Goal: Transaction & Acquisition: Purchase product/service

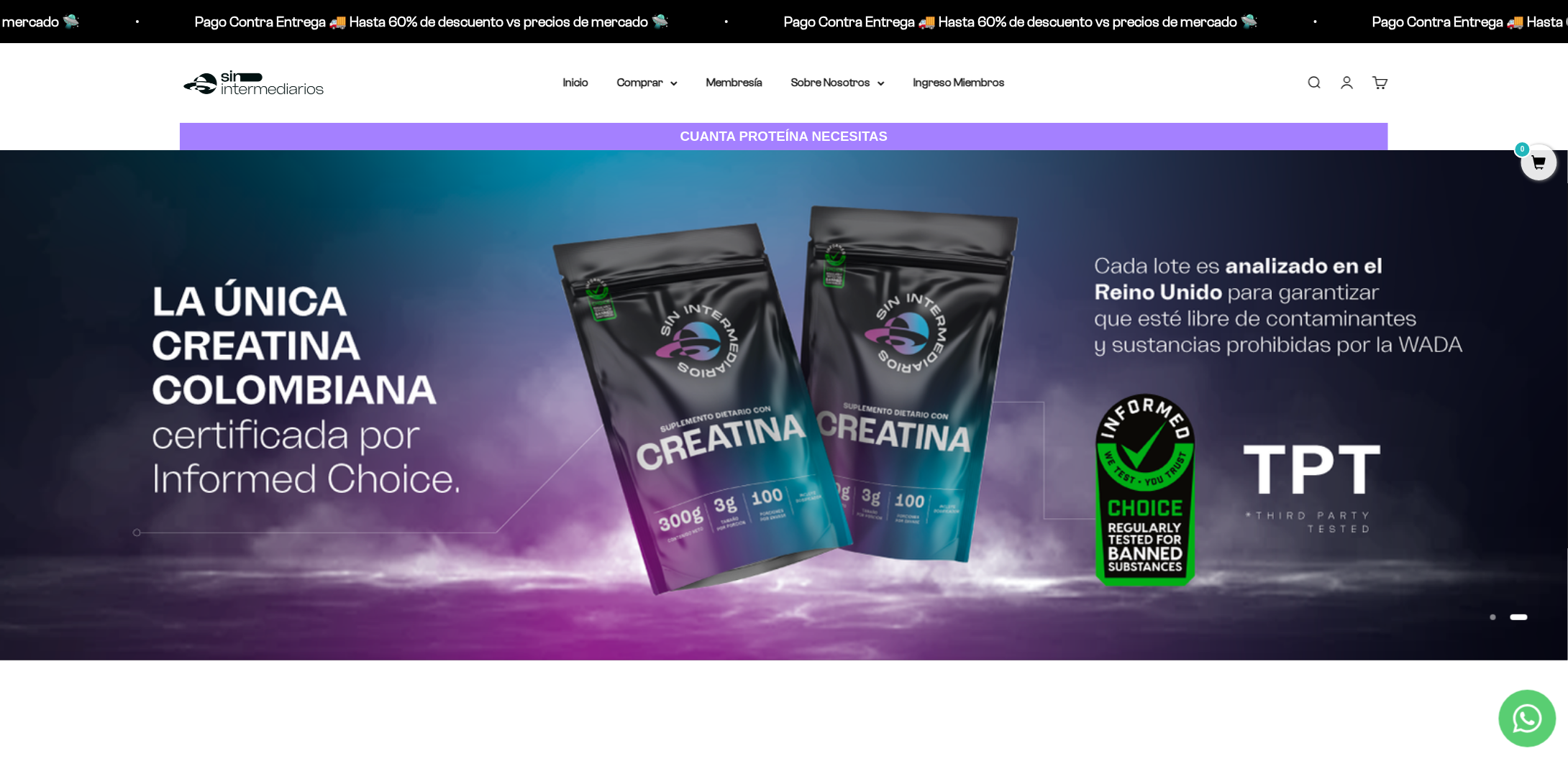
click at [1347, 82] on link "Iniciar sesión" at bounding box center [1347, 83] width 16 height 16
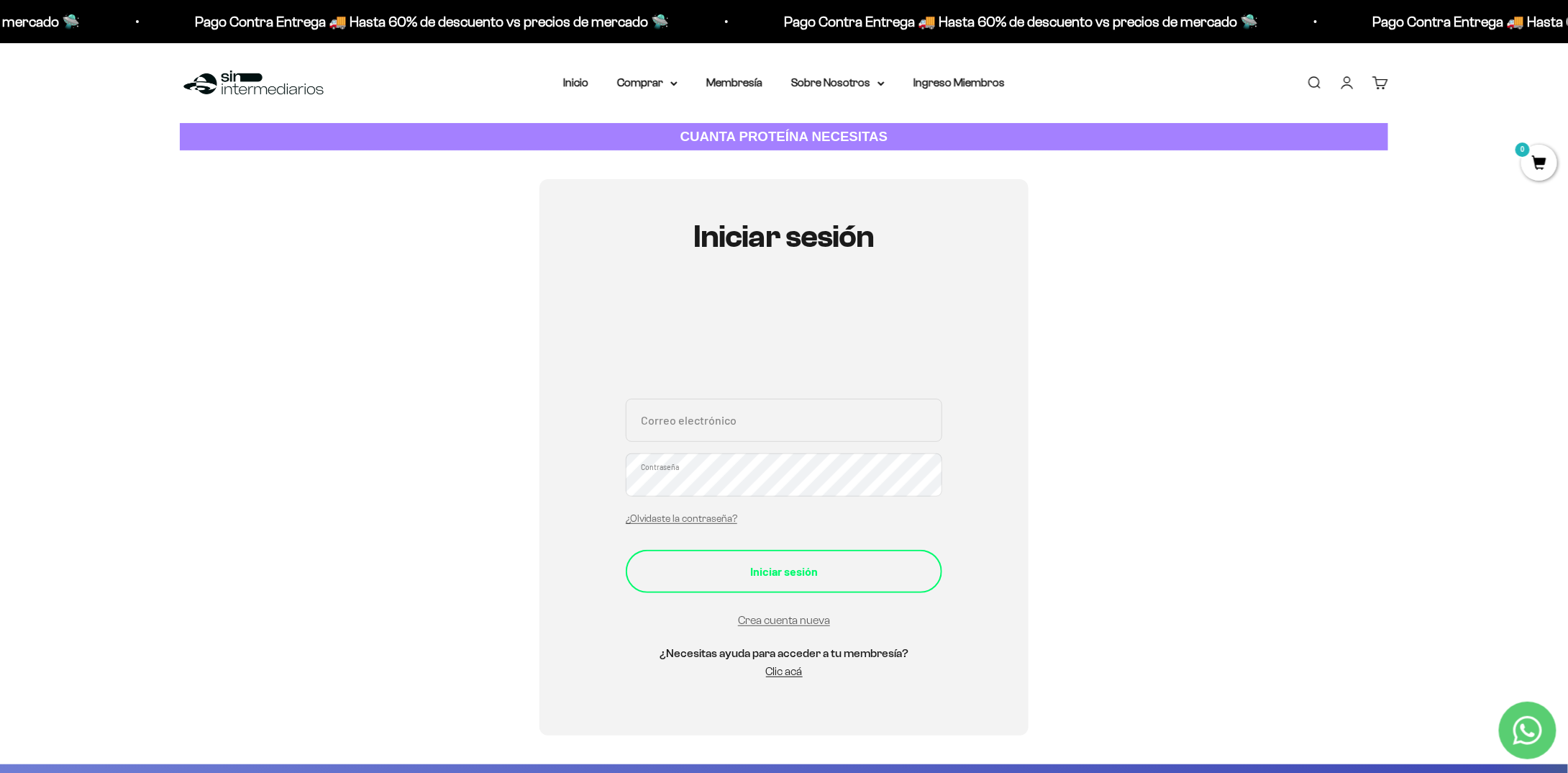
type input "caro9618@gmail.com"
click at [854, 579] on div "Iniciar sesión" at bounding box center [784, 571] width 259 height 19
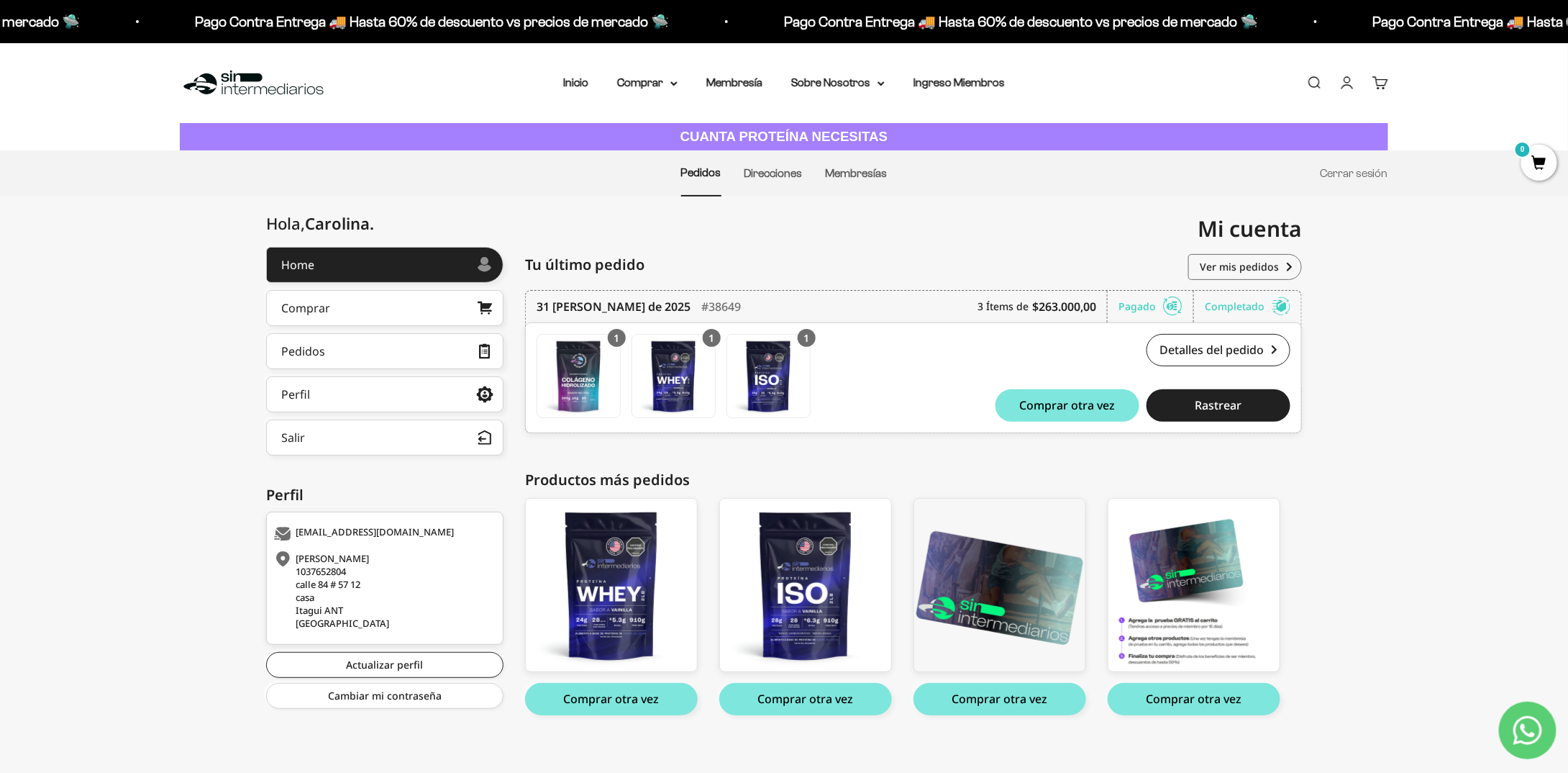
scroll to position [9, 0]
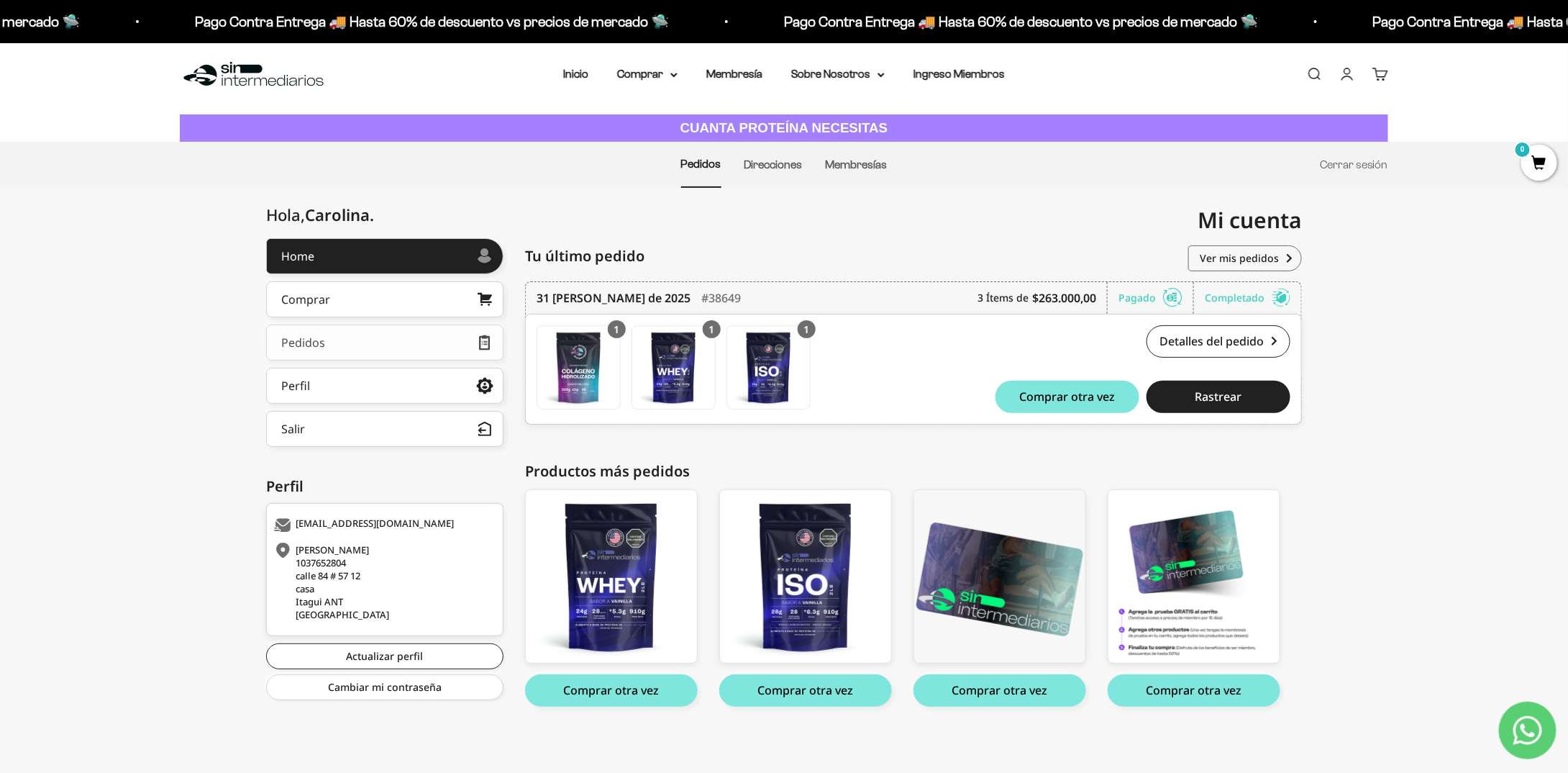
click at [410, 342] on link "Pedidos" at bounding box center [385, 342] width 238 height 36
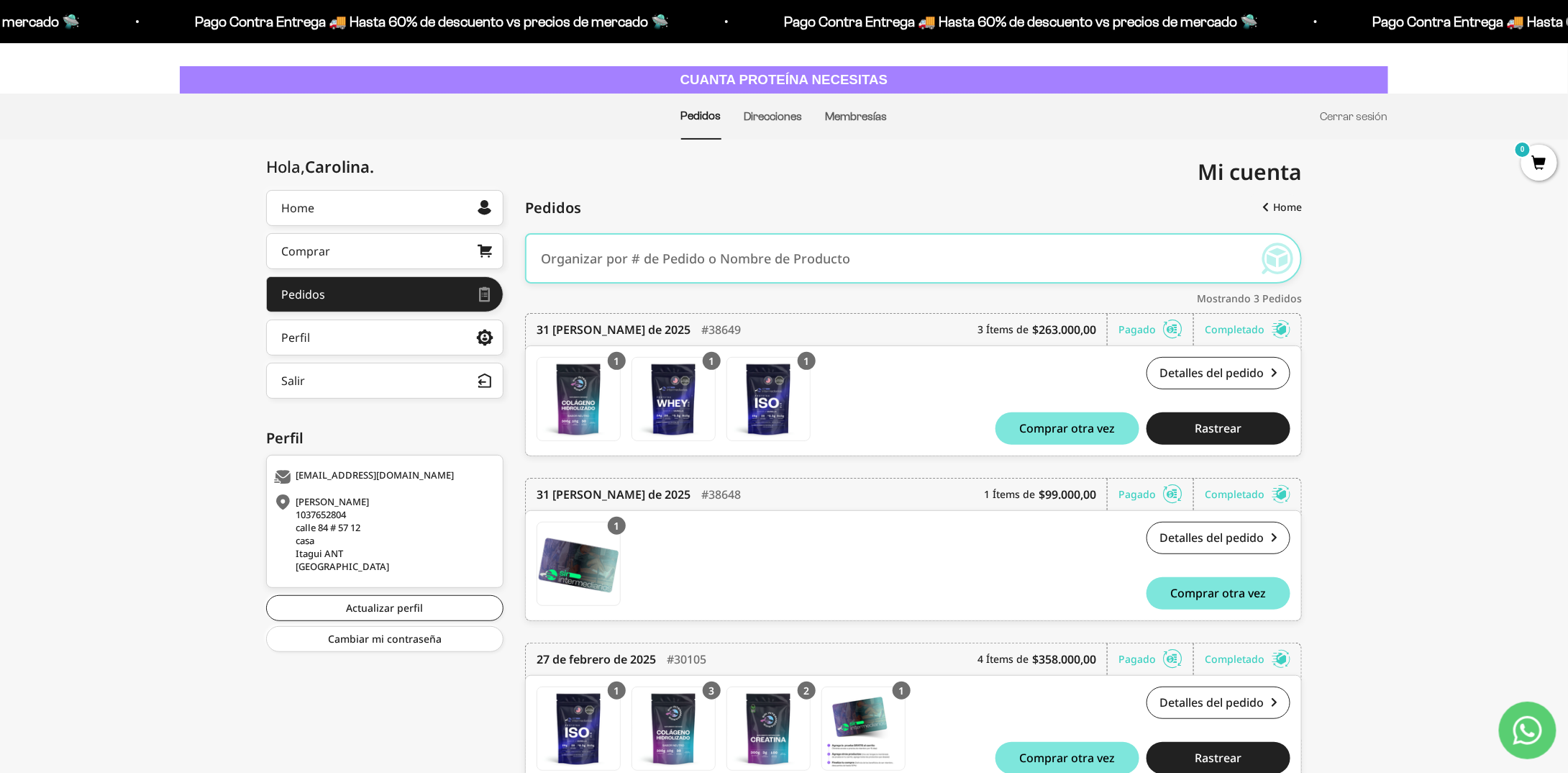
scroll to position [53, 0]
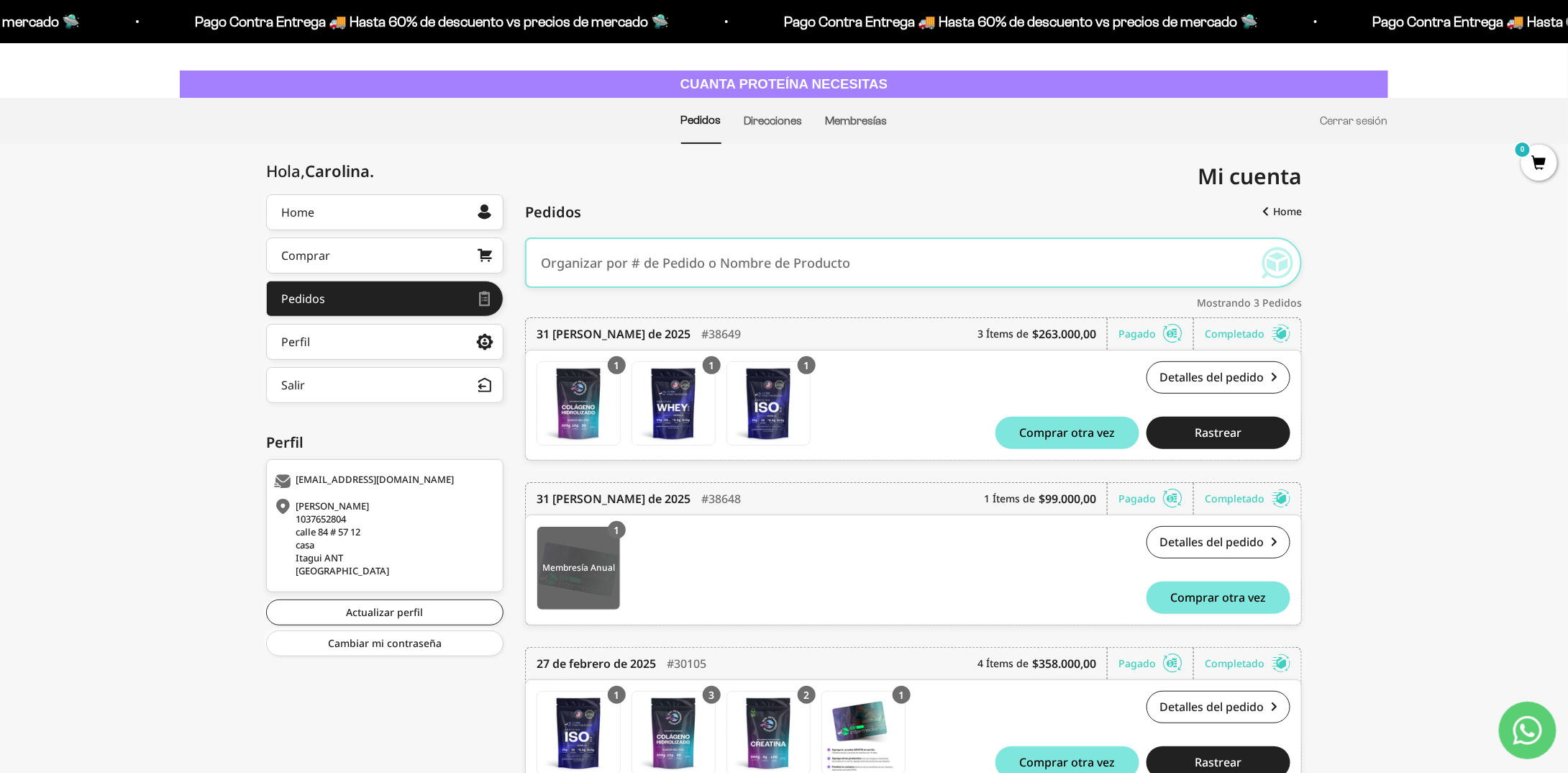
click at [578, 562] on img at bounding box center [579, 568] width 82 height 82
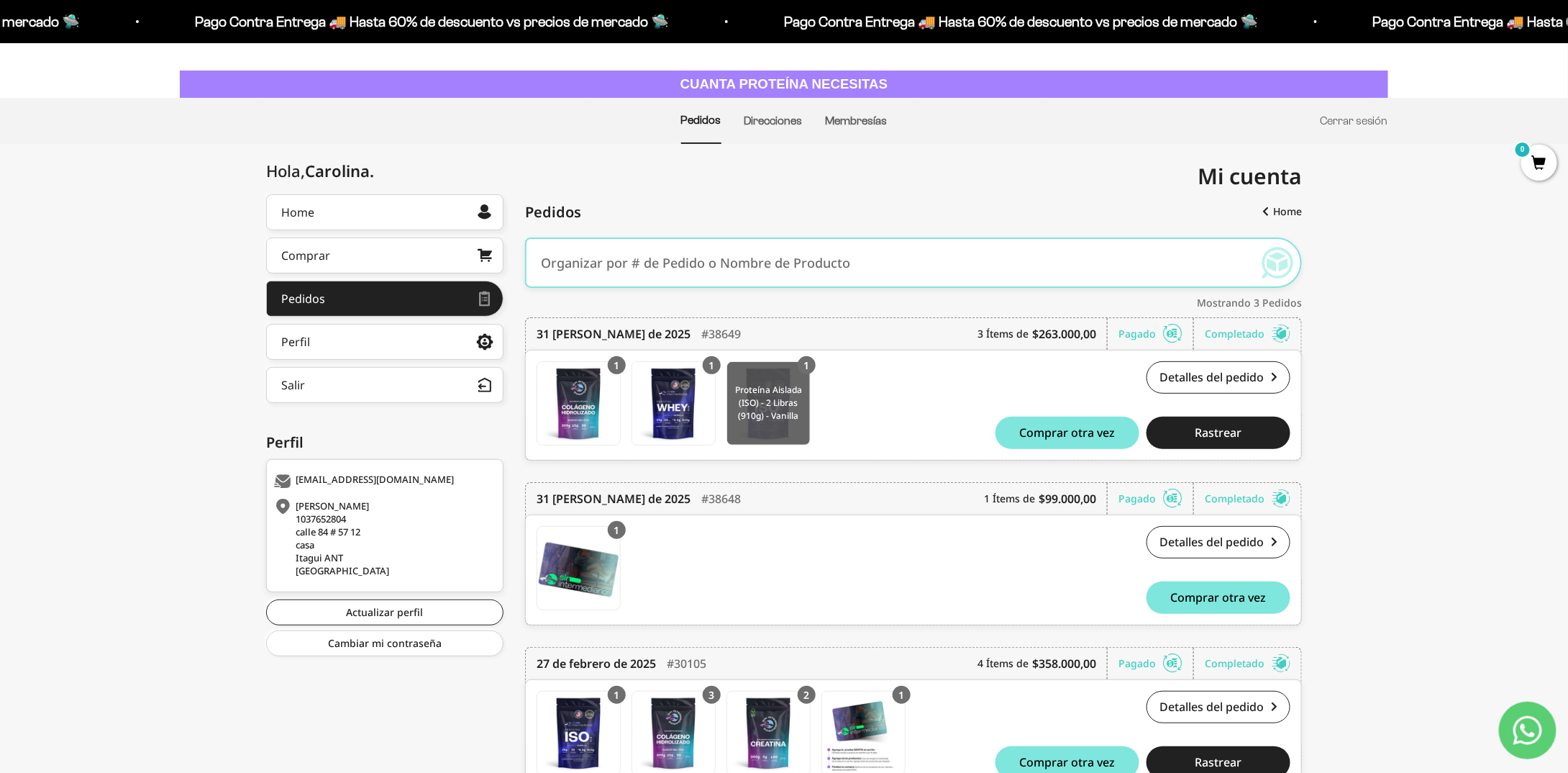
click at [800, 419] on img at bounding box center [769, 403] width 82 height 82
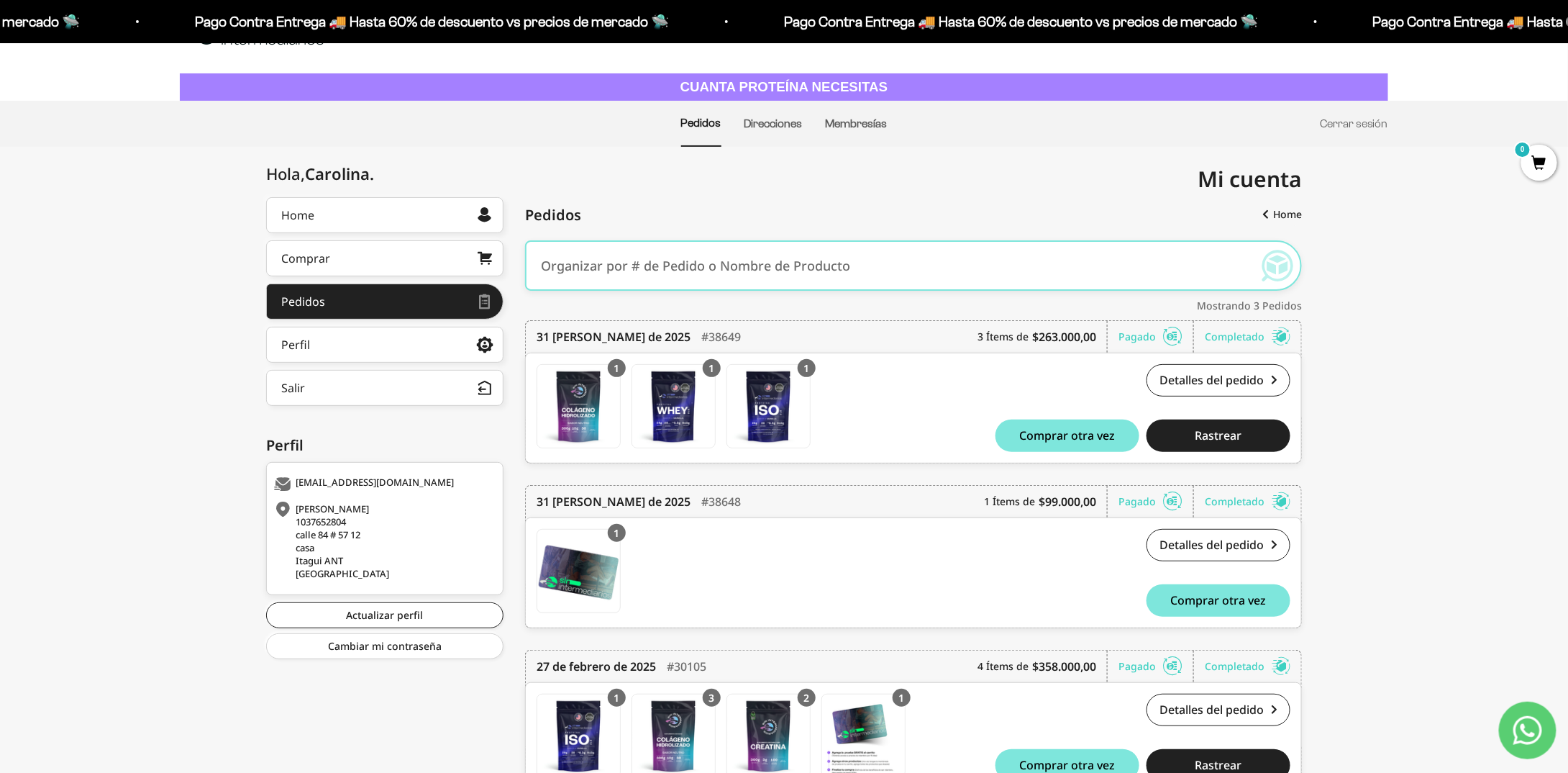
scroll to position [0, 0]
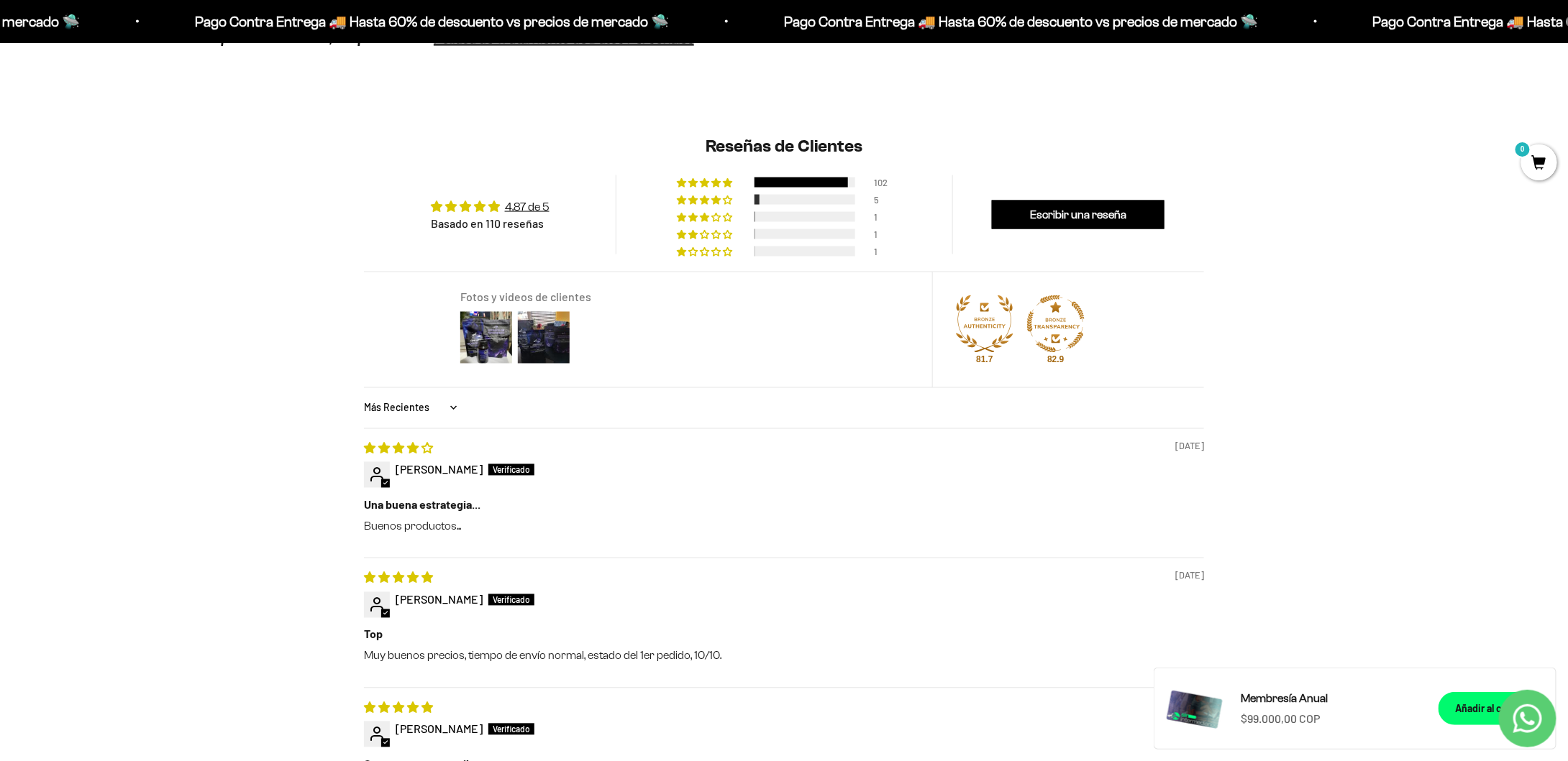
scroll to position [1078, 0]
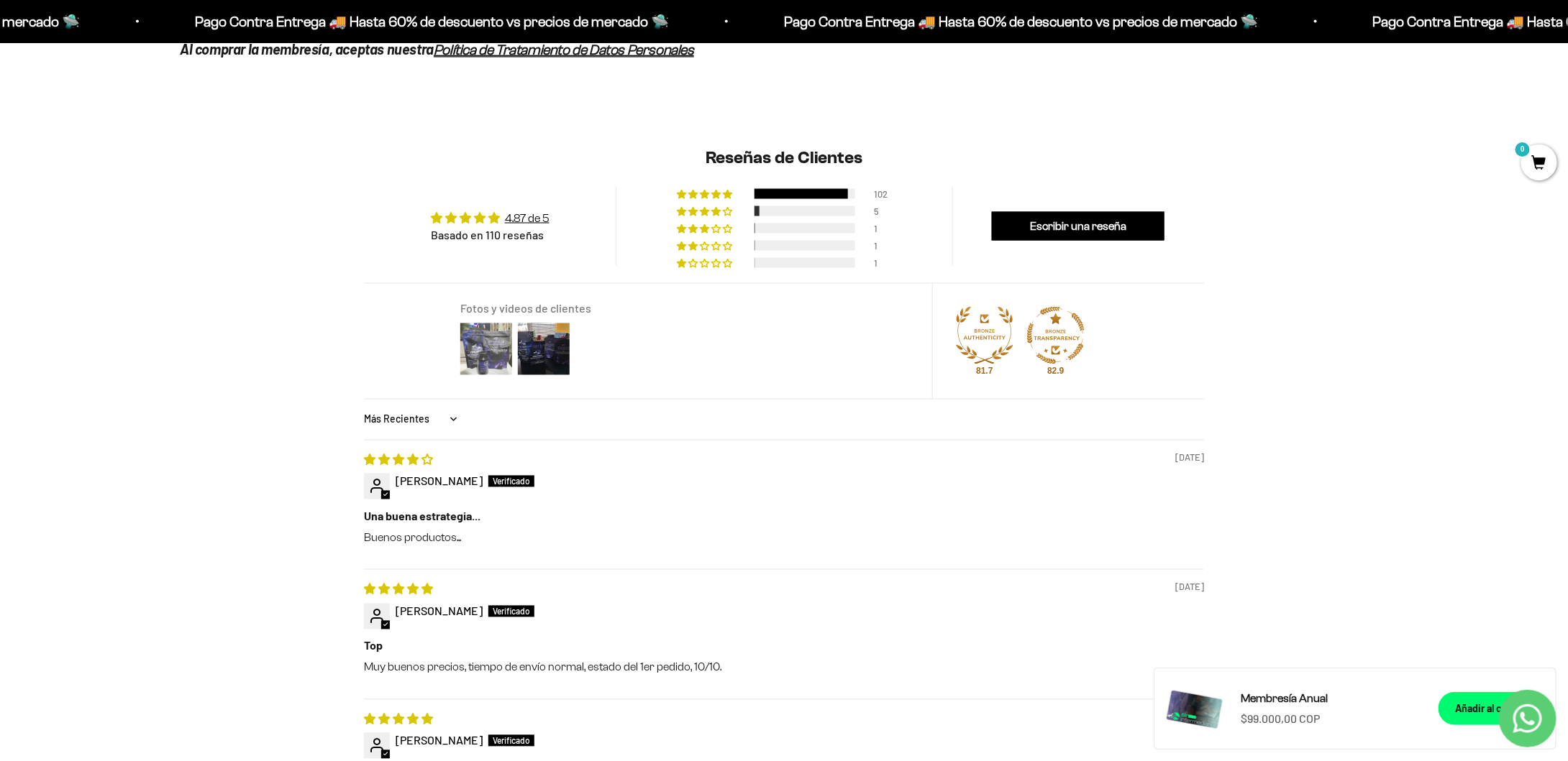
click at [501, 365] on img at bounding box center [486, 349] width 57 height 57
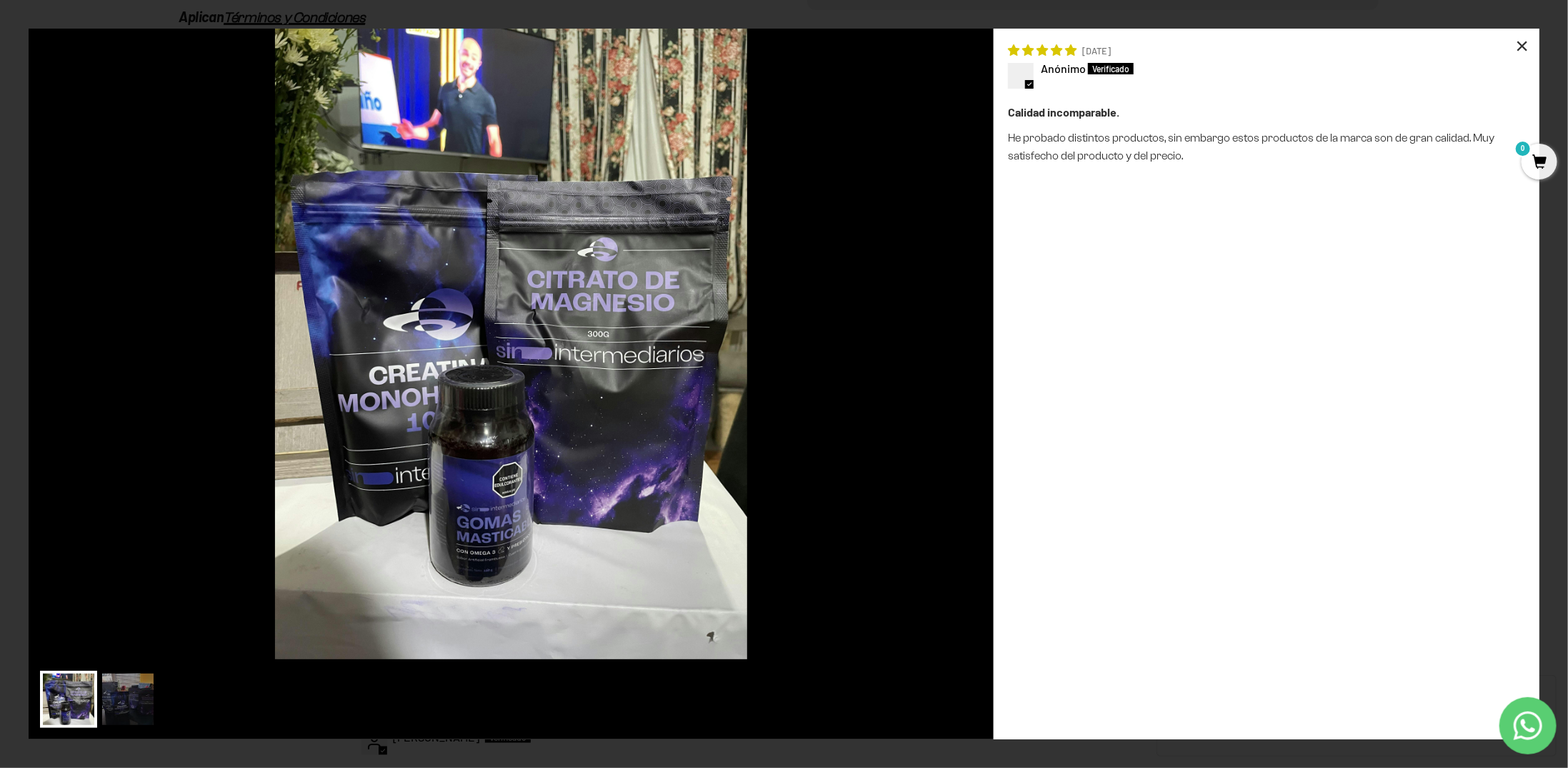
click at [1519, 46] on div "×" at bounding box center [1522, 46] width 35 height 35
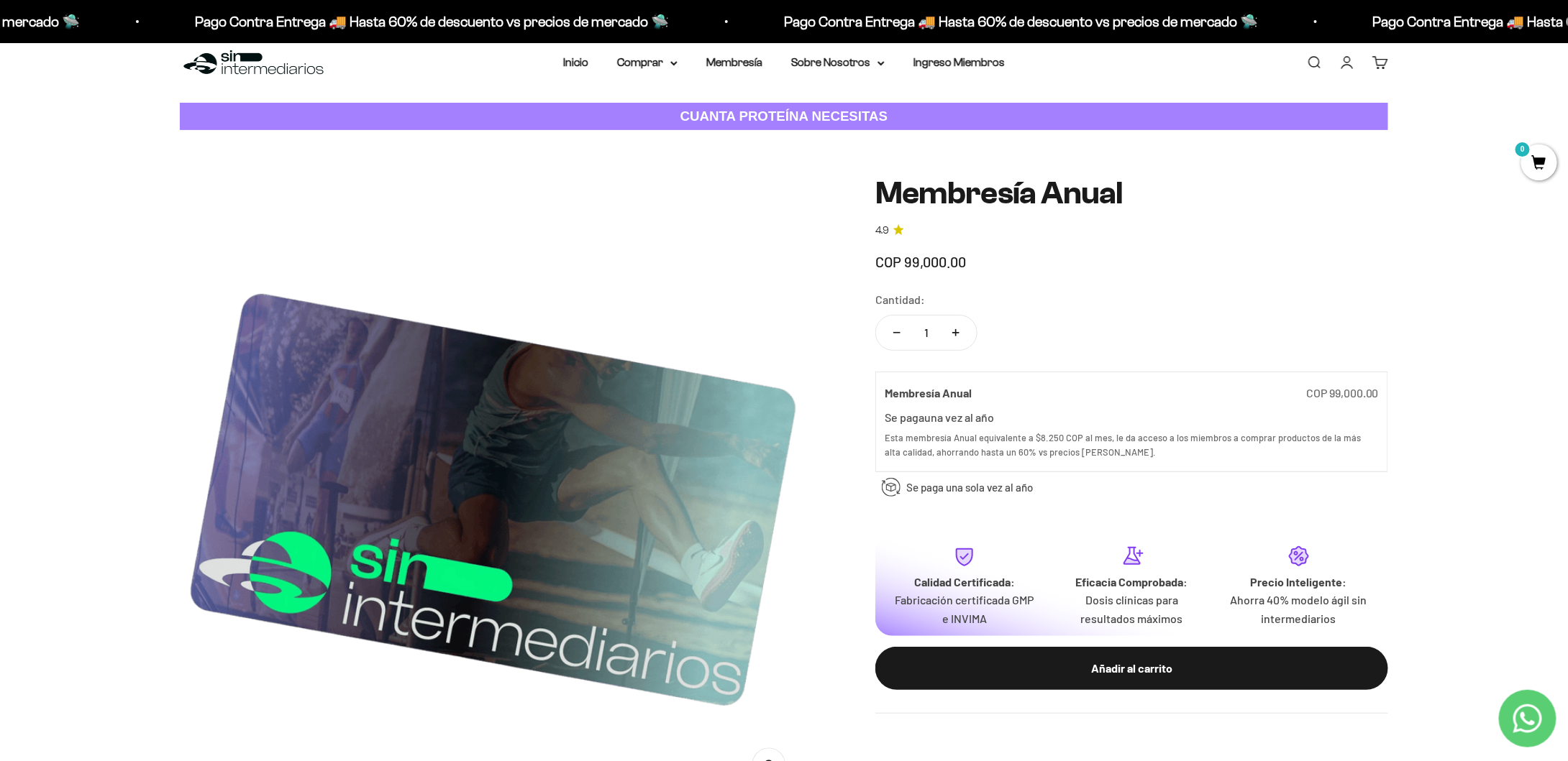
scroll to position [0, 0]
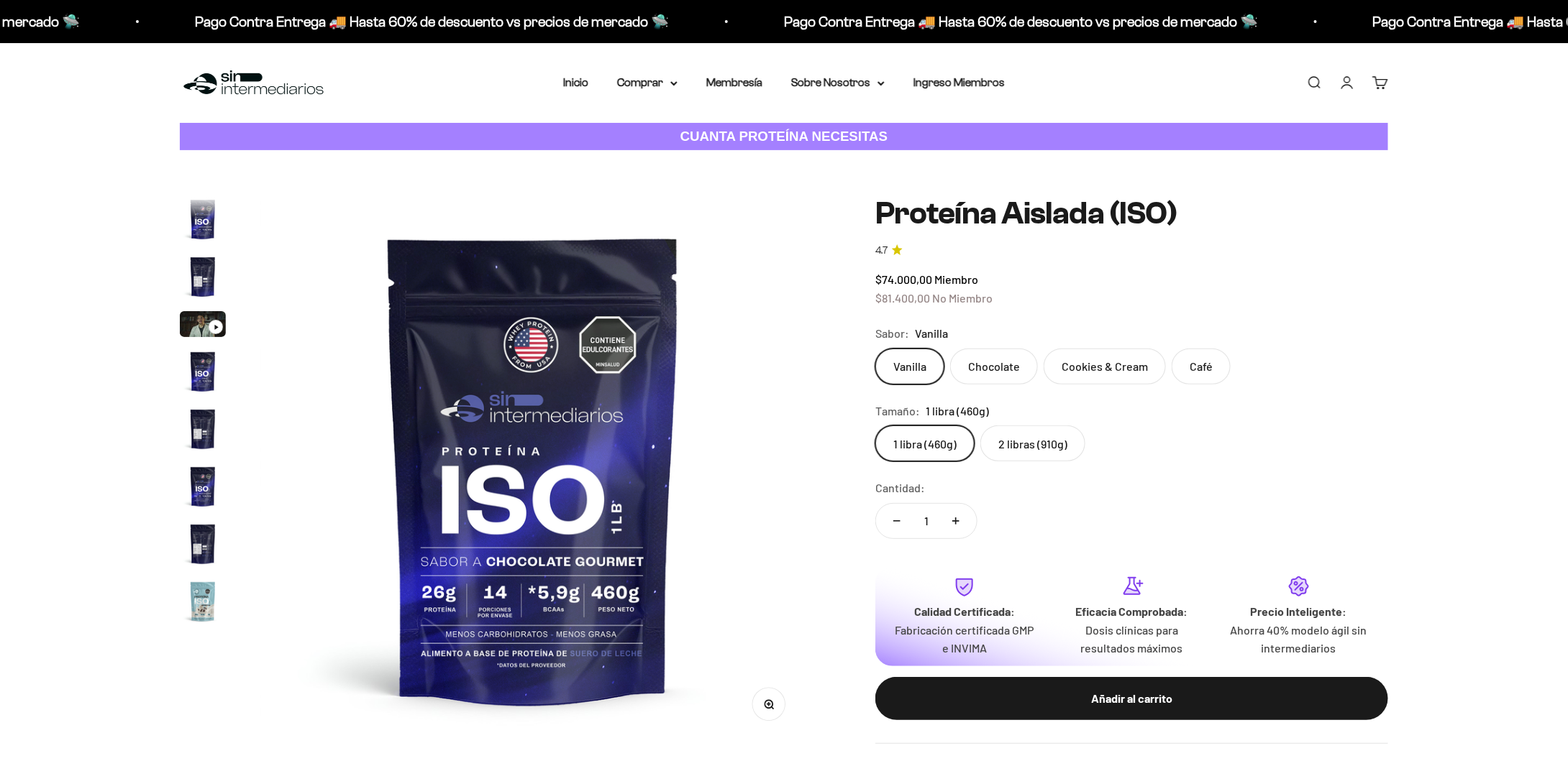
scroll to position [519, 0]
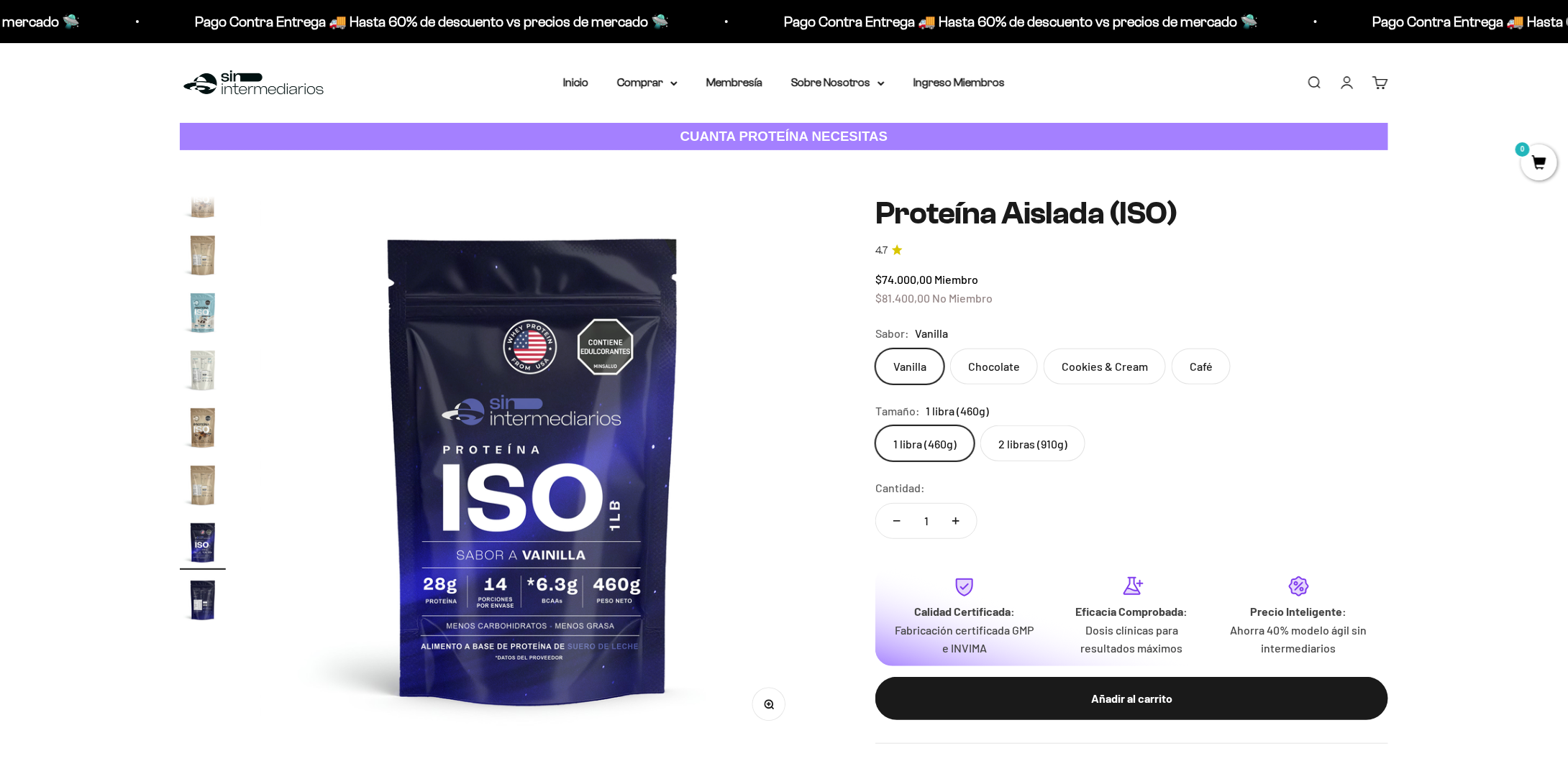
click at [1030, 452] on label "2 libras (910g)" at bounding box center [1033, 444] width 105 height 36
click at [875, 426] on input "2 libras (910g)" at bounding box center [875, 425] width 1 height 1
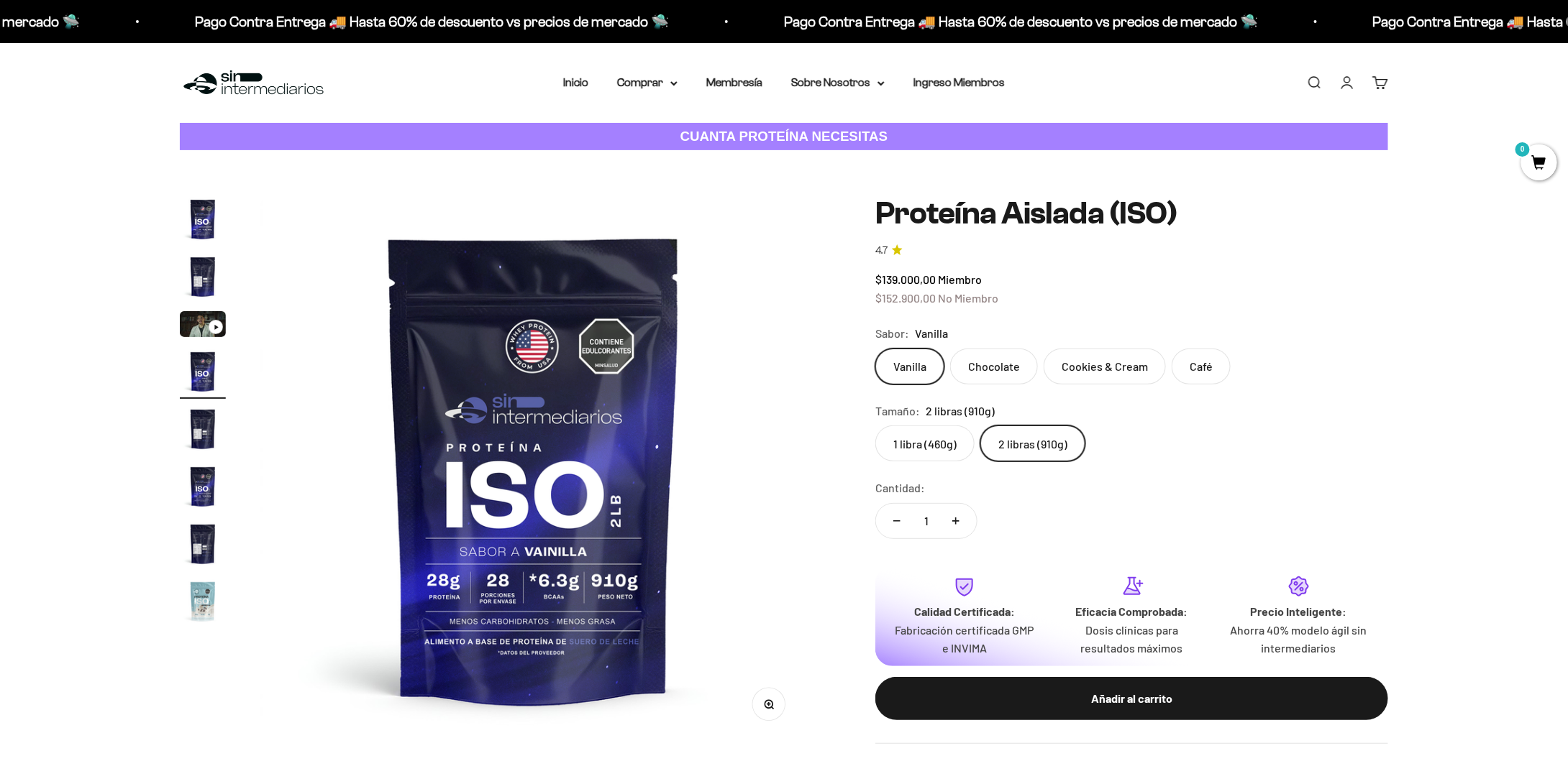
click at [926, 448] on label "1 libra (460g)" at bounding box center [925, 444] width 99 height 36
click at [875, 426] on input "1 libra (460g)" at bounding box center [875, 425] width 1 height 1
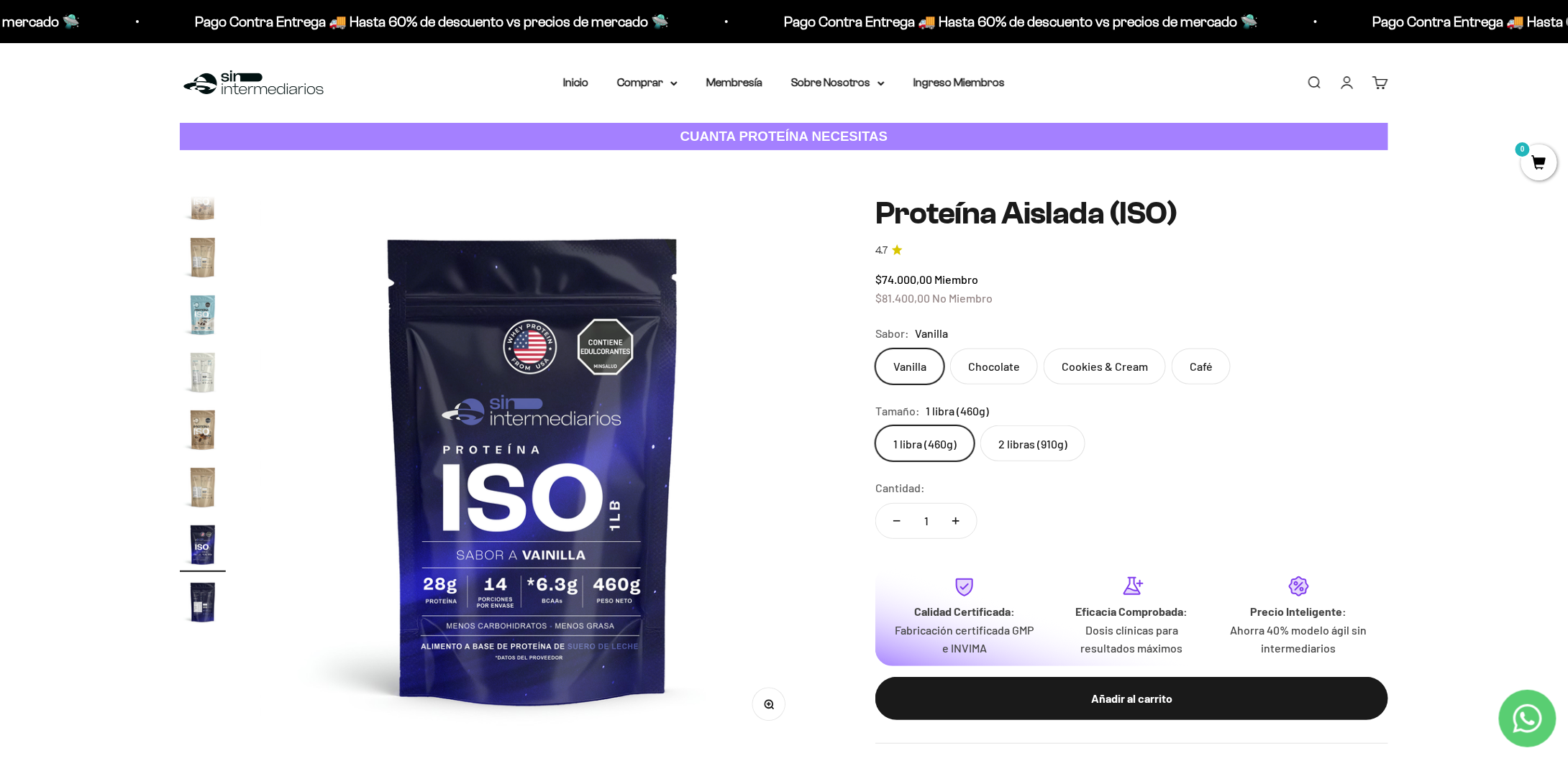
scroll to position [519, 0]
click at [1444, 463] on div "Zoom Ir al artículo 1 Ir al artículo 2 Ir al artículo 3 Ir al artículo 4 Ir al …" at bounding box center [784, 470] width 1568 height 640
click at [959, 442] on label "1 libra (460g)" at bounding box center [925, 444] width 99 height 36
click at [875, 426] on input "1 libra (460g)" at bounding box center [875, 425] width 1 height 1
click at [1036, 446] on label "2 libras (910g)" at bounding box center [1033, 444] width 105 height 36
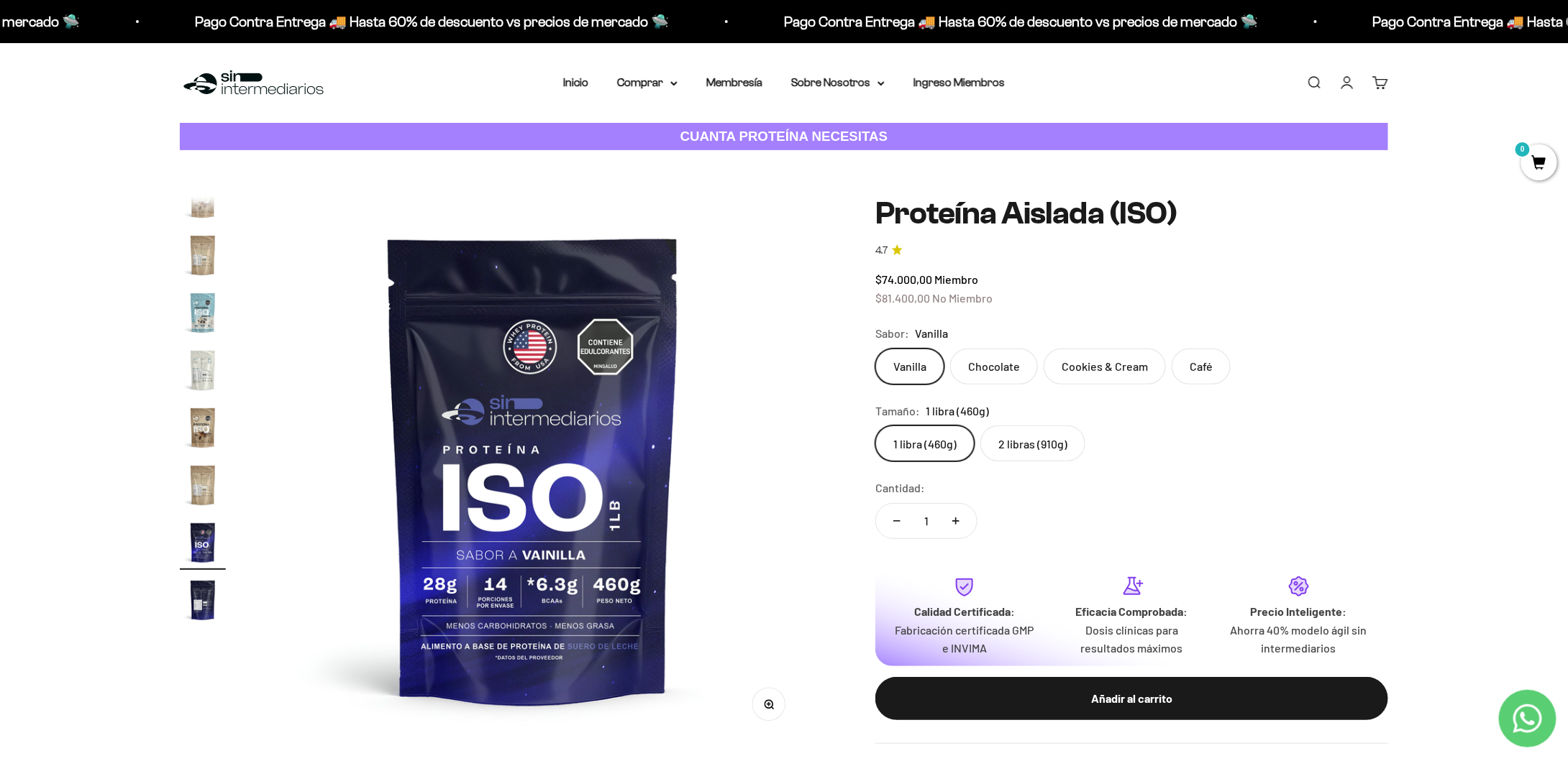
click at [875, 426] on input "2 libras (910g)" at bounding box center [875, 425] width 1 height 1
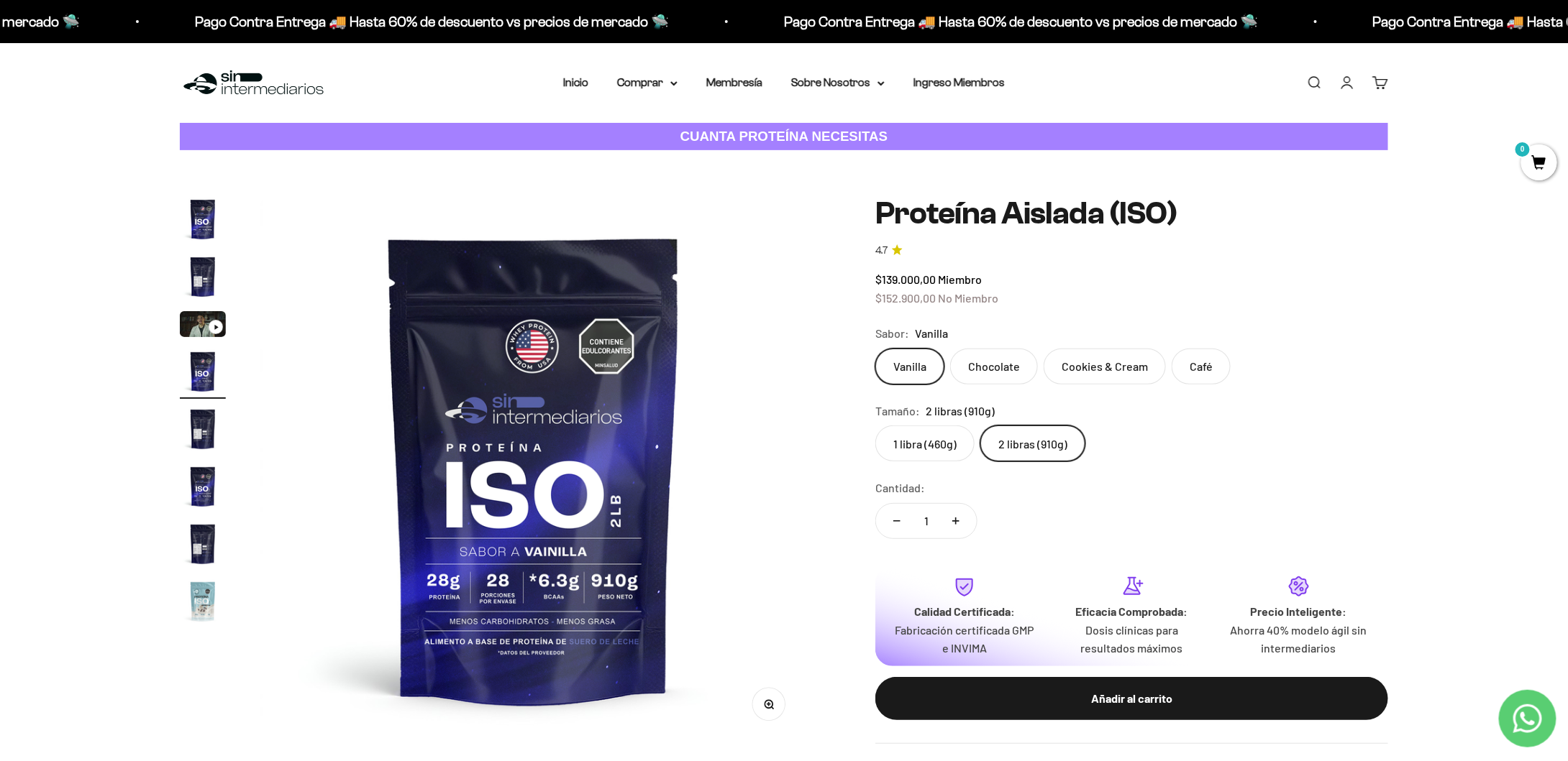
click at [922, 456] on label "1 libra (460g)" at bounding box center [925, 444] width 99 height 36
click at [875, 426] on input "1 libra (460g)" at bounding box center [875, 425] width 1 height 1
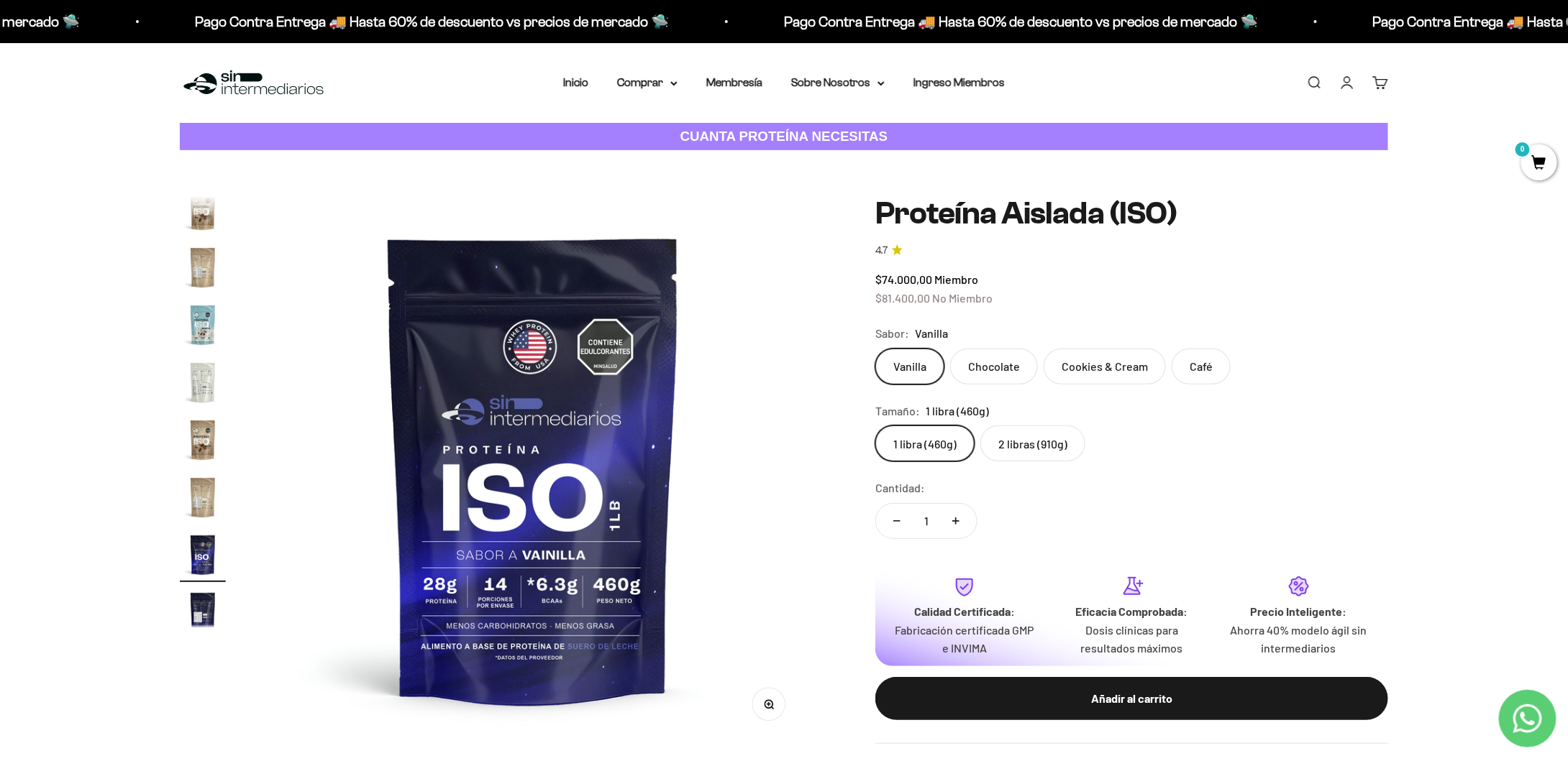
scroll to position [519, 0]
click at [1016, 444] on label "2 libras (910g)" at bounding box center [1033, 444] width 105 height 36
click at [875, 426] on input "2 libras (910g)" at bounding box center [875, 425] width 1 height 1
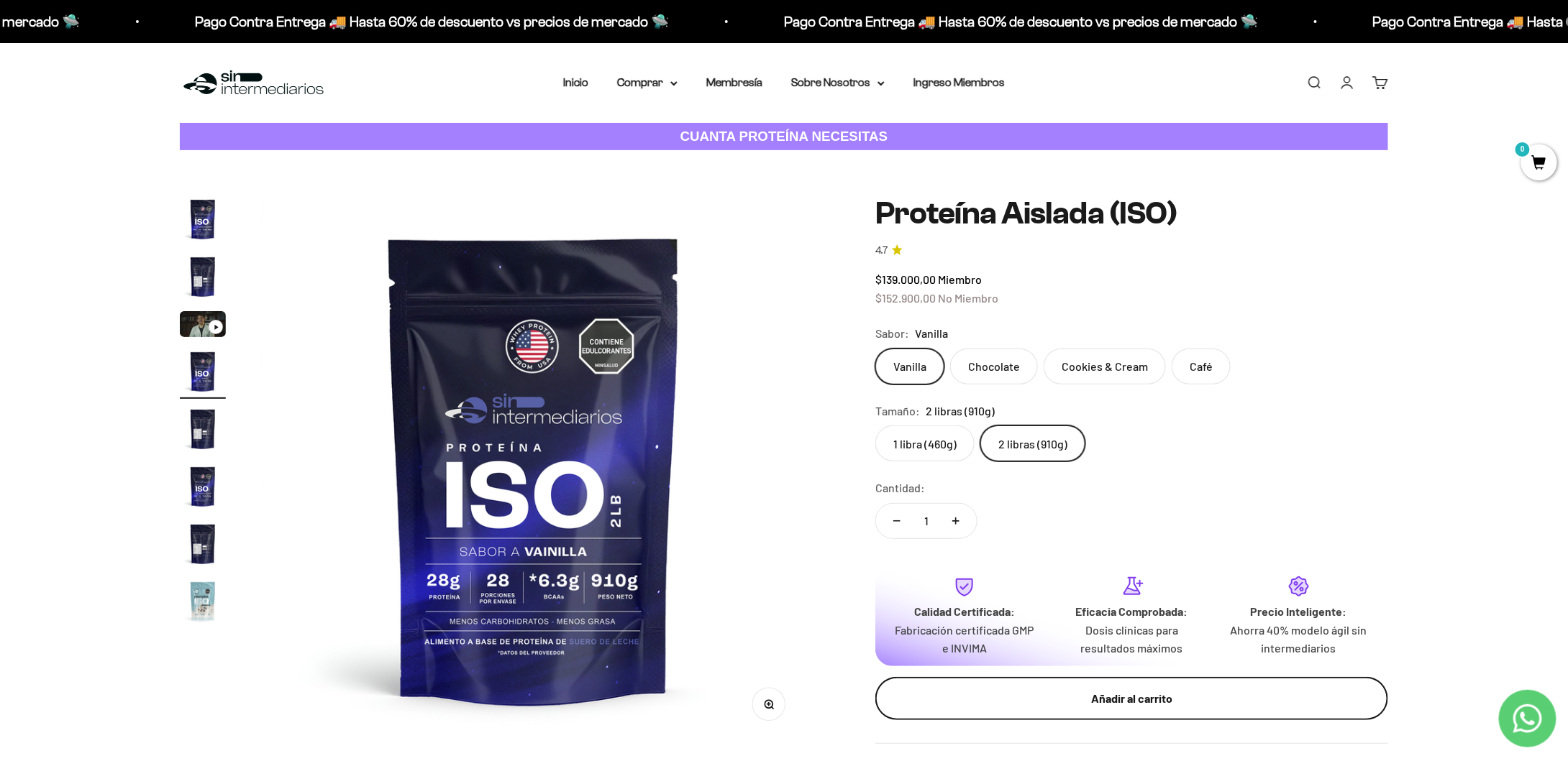
click at [1128, 696] on div "Añadir al carrito" at bounding box center [1132, 698] width 455 height 19
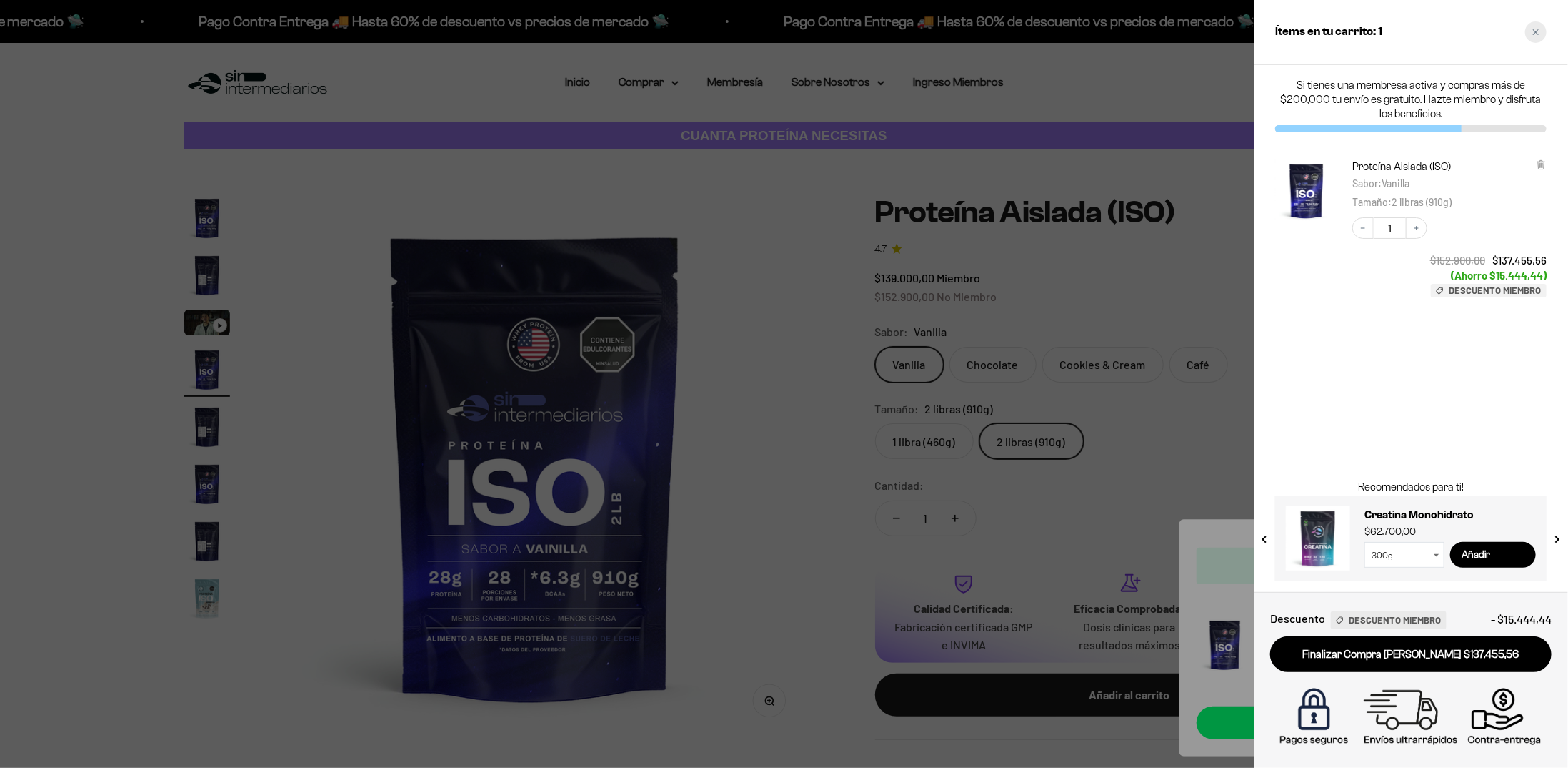
click at [1535, 33] on icon "Close cart" at bounding box center [1536, 31] width 6 height 6
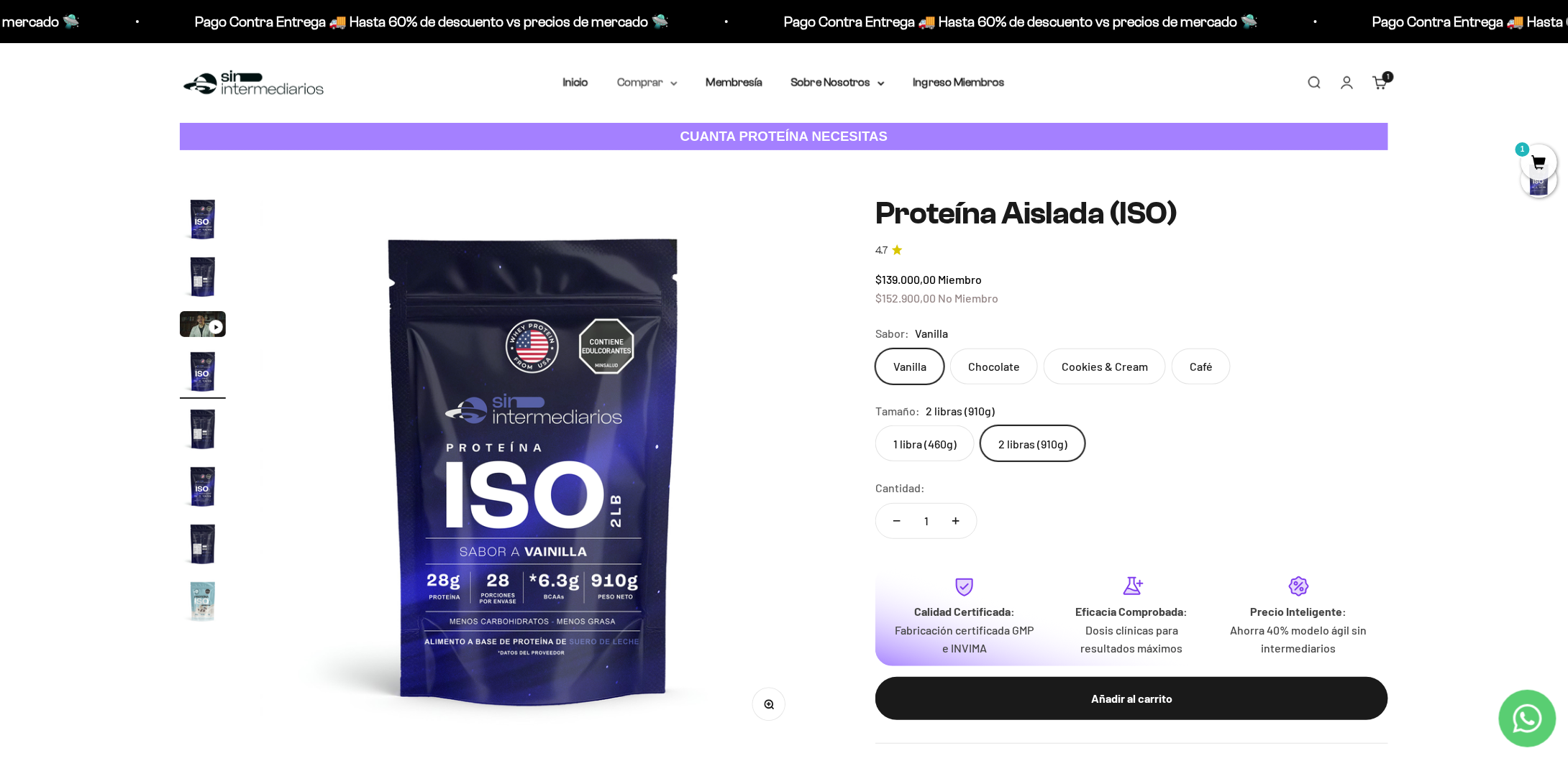
click at [651, 81] on summary "Comprar" at bounding box center [647, 82] width 61 height 19
click at [667, 124] on span "Proteínas" at bounding box center [650, 128] width 48 height 12
click at [706, 153] on span "Otros Suplementos" at bounding box center [673, 155] width 96 height 12
click at [717, 186] on summary "Gomas sin azúcar" at bounding box center [685, 182] width 119 height 19
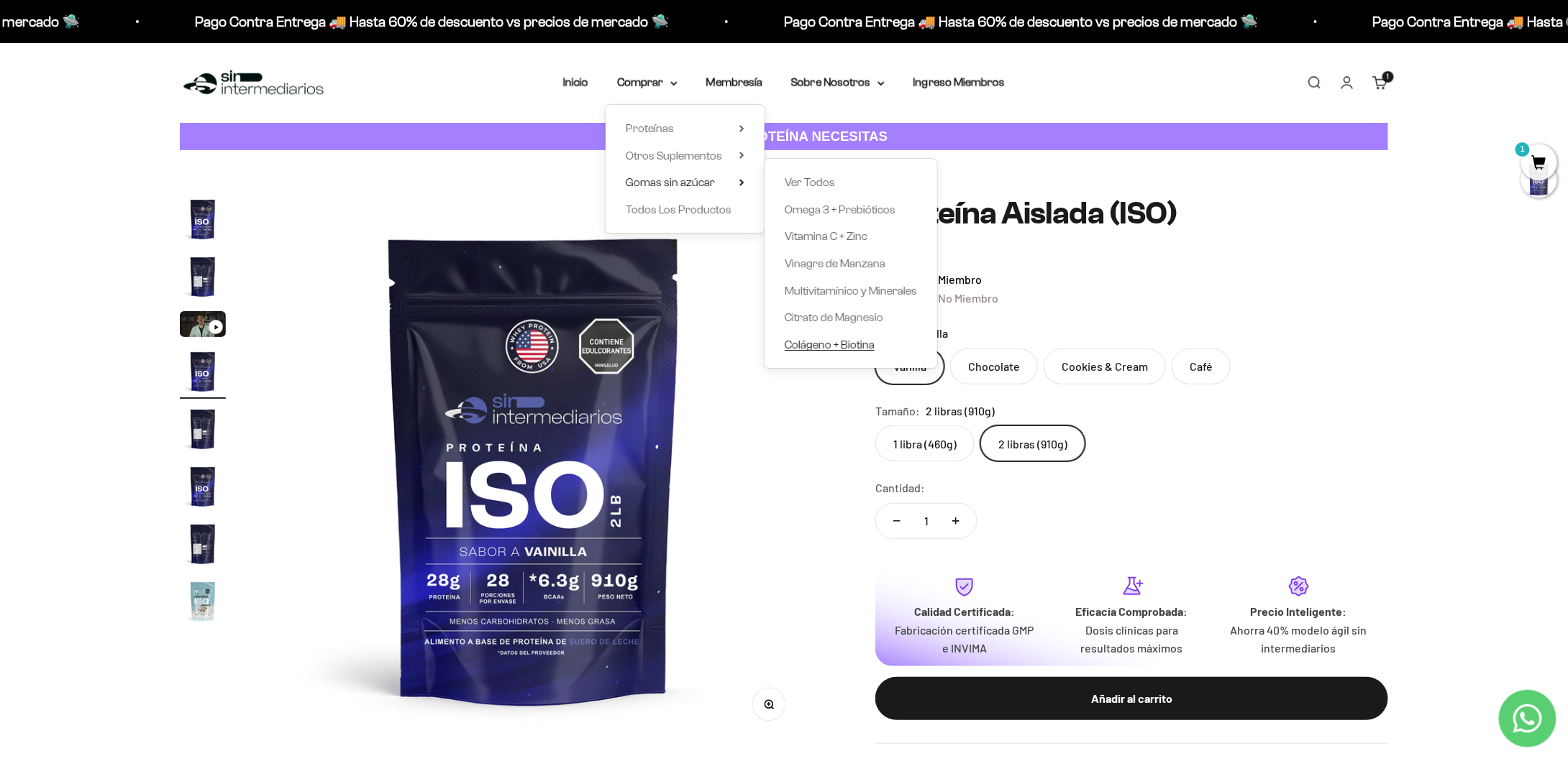
click at [838, 345] on span "Colágeno + Biotina" at bounding box center [829, 344] width 90 height 12
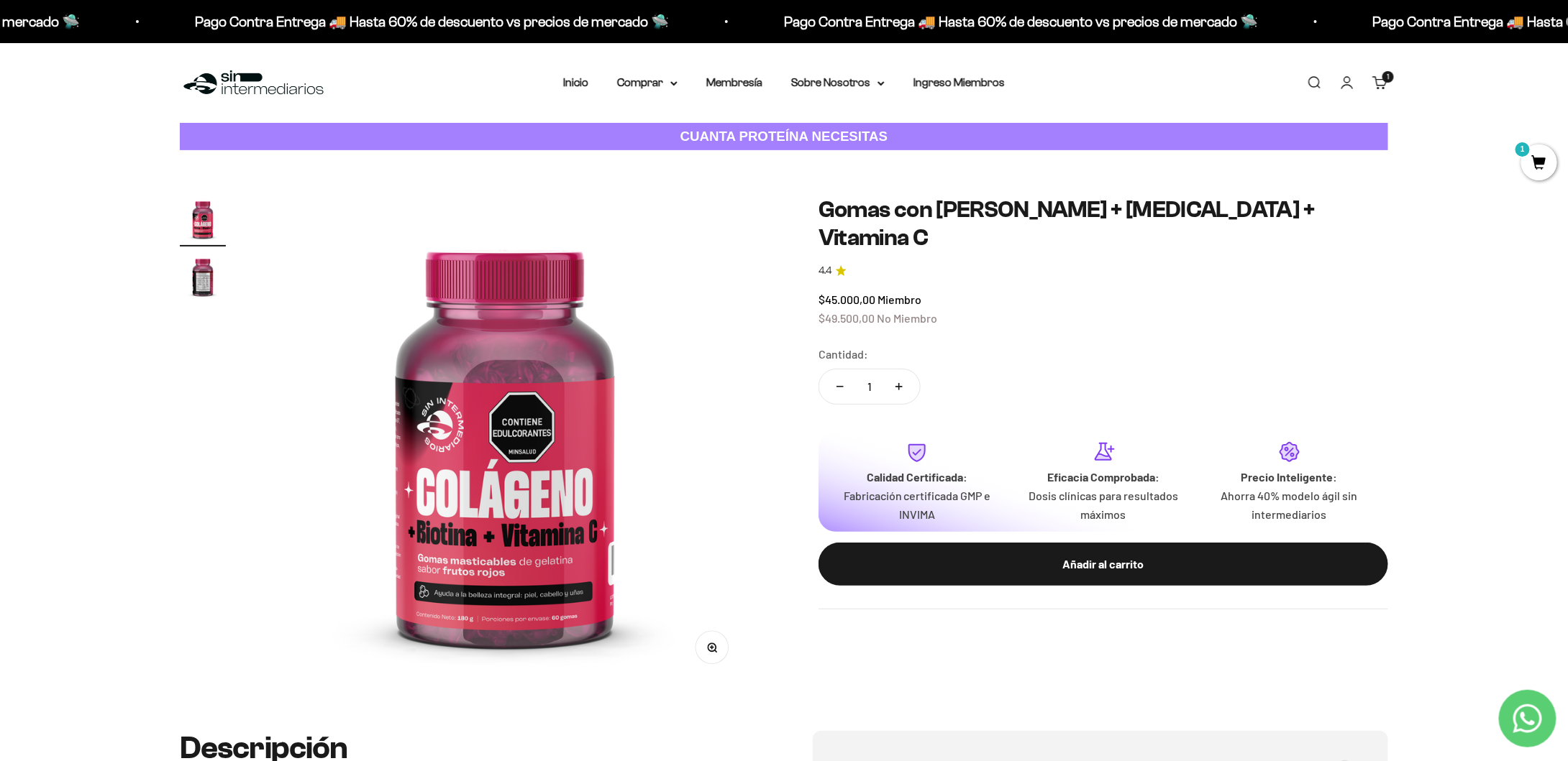
click at [197, 276] on img "Ir al artículo 2" at bounding box center [202, 276] width 46 height 46
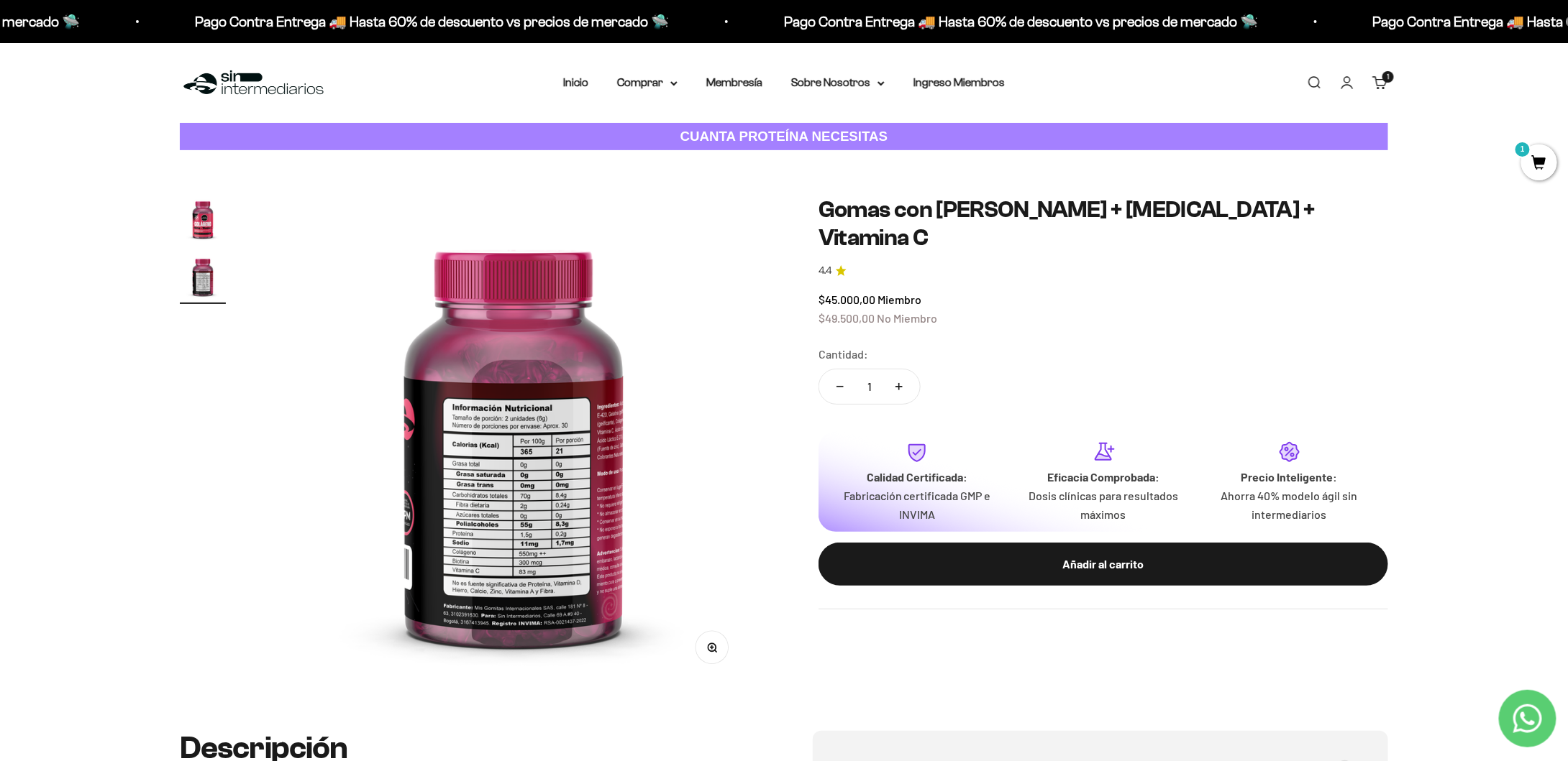
scroll to position [0, 507]
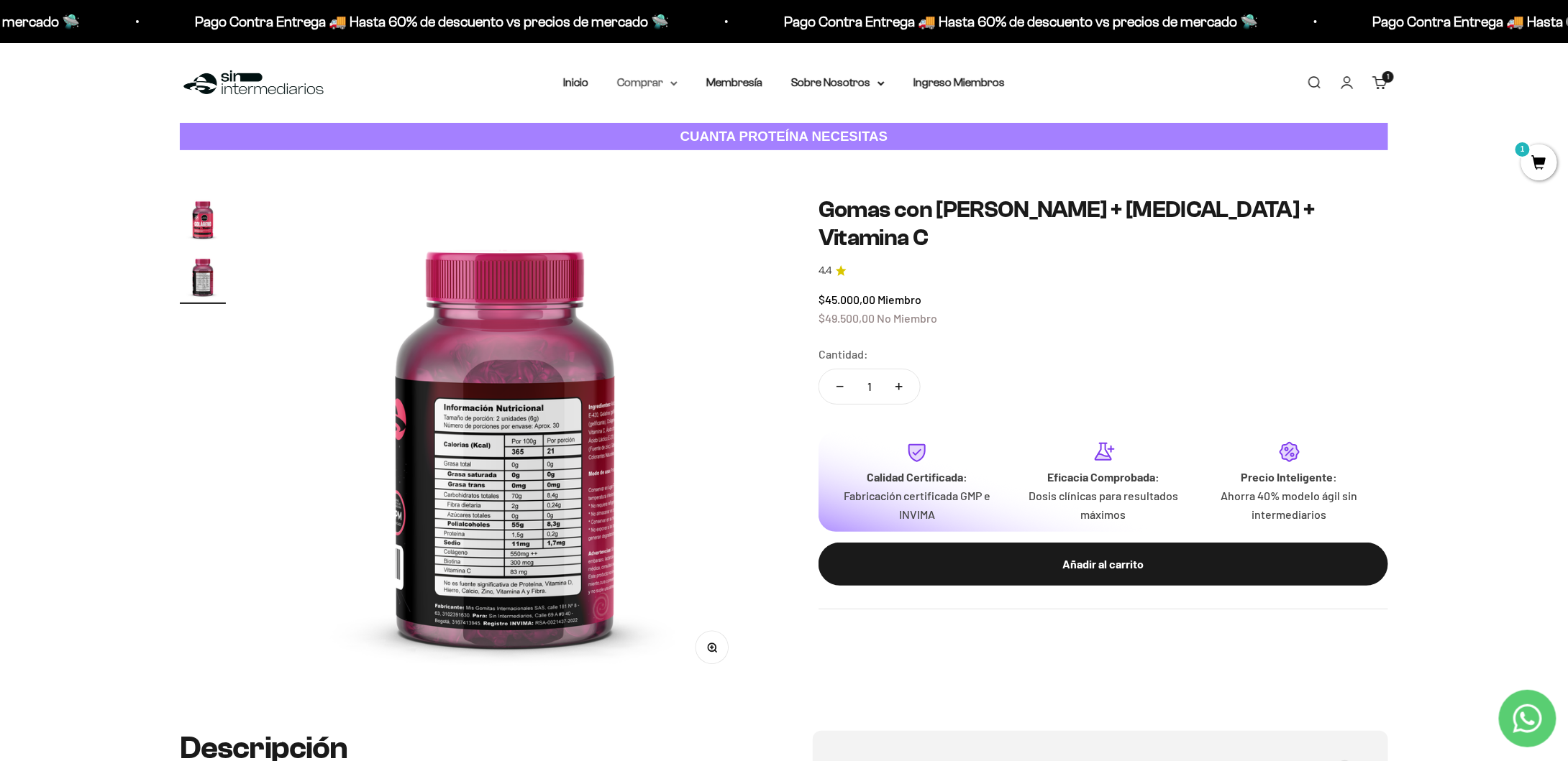
click at [642, 87] on summary "Comprar" at bounding box center [647, 82] width 61 height 19
